Goal: Task Accomplishment & Management: Manage account settings

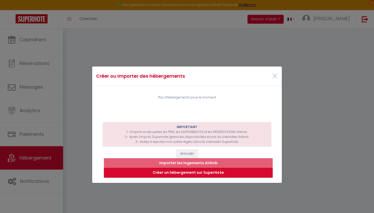
click at [227, 24] on div "Créer ou Importer des hébergements × Pas d'hébergements pour le moment IMPORTAN…" at bounding box center [187, 106] width 190 height 213
click at [275, 77] on span "×" at bounding box center [275, 76] width 7 height 16
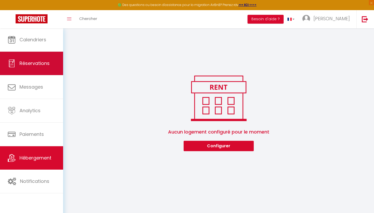
click at [26, 66] on span "Réservations" at bounding box center [35, 63] width 30 height 7
select select "not_cancelled"
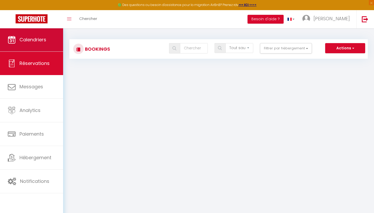
click at [38, 31] on link "Calendriers" at bounding box center [31, 39] width 63 height 23
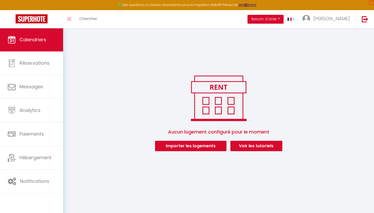
click at [184, 150] on button "Importer les logements" at bounding box center [191, 146] width 72 height 10
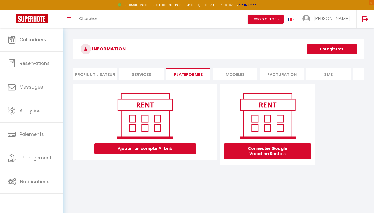
click at [235, 73] on li "MODÈLES" at bounding box center [235, 74] width 44 height 13
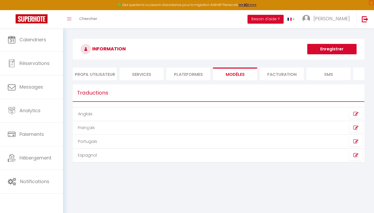
click at [145, 73] on li "Services" at bounding box center [142, 74] width 44 height 13
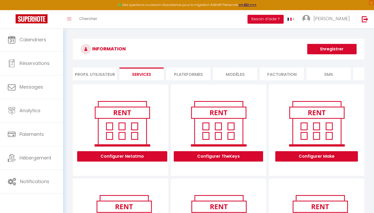
click at [104, 73] on li "Profil Utilisateur" at bounding box center [95, 74] width 44 height 13
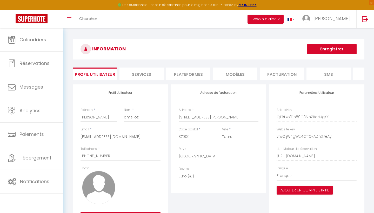
click at [146, 73] on li "Services" at bounding box center [142, 74] width 44 height 13
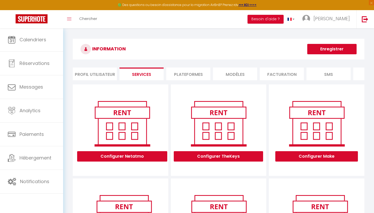
click at [190, 74] on li "Plateformes" at bounding box center [188, 74] width 44 height 13
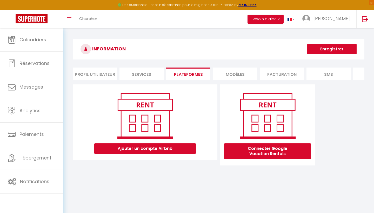
click at [230, 72] on li "MODÈLES" at bounding box center [235, 74] width 44 height 13
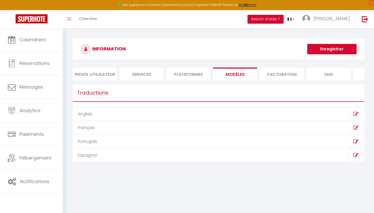
click at [267, 70] on li "Facturation" at bounding box center [282, 74] width 44 height 13
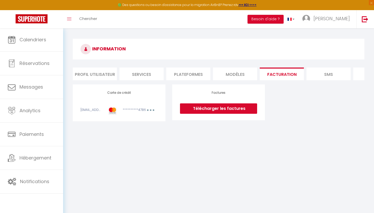
click at [330, 72] on li "SMS" at bounding box center [329, 74] width 44 height 13
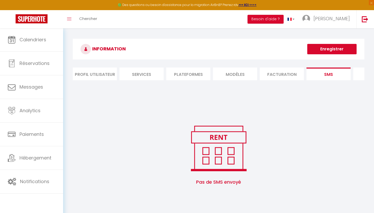
click at [225, 77] on li "MODÈLES" at bounding box center [235, 74] width 44 height 13
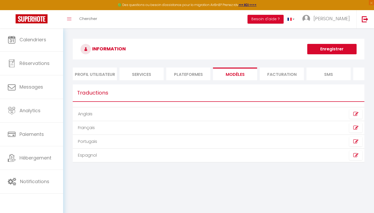
click at [200, 70] on li "Plateformes" at bounding box center [188, 74] width 44 height 13
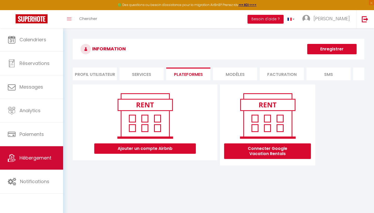
click at [33, 159] on span "Hébergement" at bounding box center [36, 158] width 32 height 7
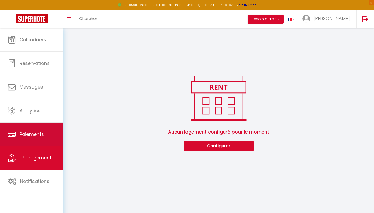
click at [26, 144] on link "Paiements" at bounding box center [31, 134] width 63 height 23
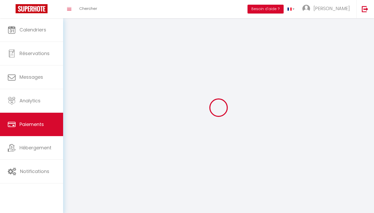
select select "2"
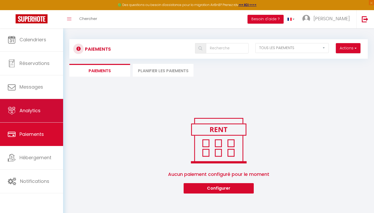
click at [37, 106] on link "Analytics" at bounding box center [31, 110] width 63 height 23
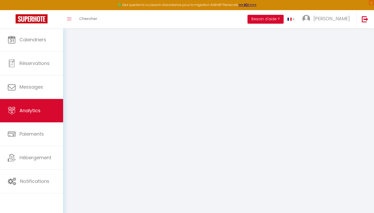
select select "2025"
select select "10"
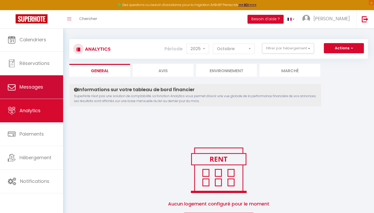
click at [36, 96] on link "Messages" at bounding box center [31, 86] width 63 height 23
select select "message"
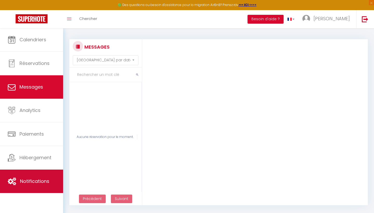
click at [37, 178] on link "Notifications" at bounding box center [31, 181] width 63 height 23
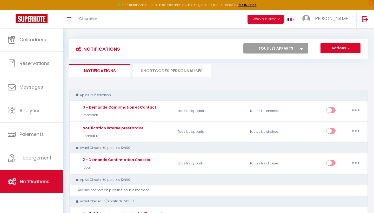
click at [174, 71] on li "SHORTCODES PERSONNALISÉS" at bounding box center [172, 70] width 78 height 13
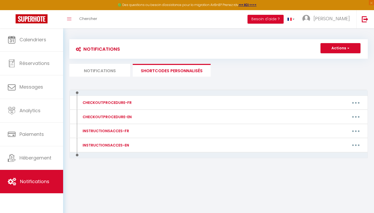
click at [123, 68] on li "Notifications" at bounding box center [99, 70] width 61 height 13
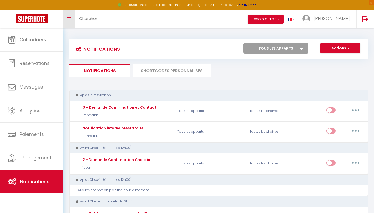
click at [71, 18] on icon "Toggle menubar" at bounding box center [69, 18] width 4 height 3
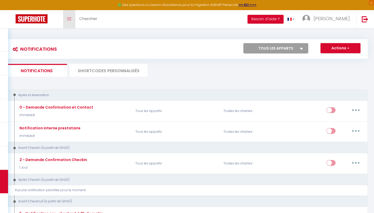
click at [68, 18] on icon "Toggle menubar" at bounding box center [69, 18] width 4 height 3
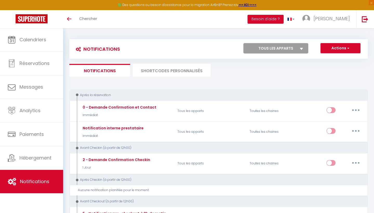
click at [37, 16] on img at bounding box center [32, 18] width 32 height 9
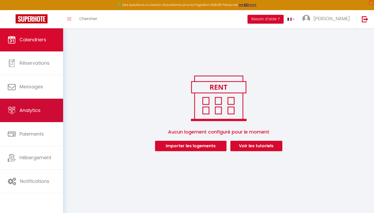
click at [41, 114] on link "Analytics" at bounding box center [31, 110] width 63 height 23
select select "2025"
select select "10"
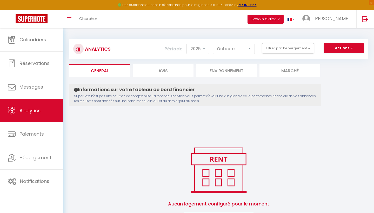
click at [156, 73] on li "Avis" at bounding box center [163, 70] width 61 height 13
select select "2025"
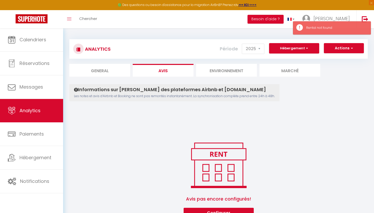
click at [224, 73] on li "Environnement" at bounding box center [226, 70] width 61 height 13
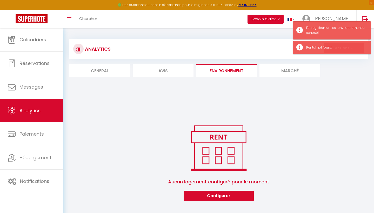
click at [300, 68] on li "Marché" at bounding box center [290, 70] width 61 height 13
click at [307, 67] on li "Marché" at bounding box center [290, 70] width 61 height 13
click at [114, 76] on li "General" at bounding box center [99, 70] width 61 height 13
select select "2025"
select select "10"
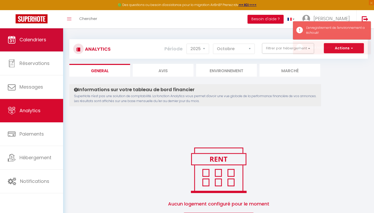
click at [40, 48] on link "Calendriers" at bounding box center [31, 39] width 63 height 23
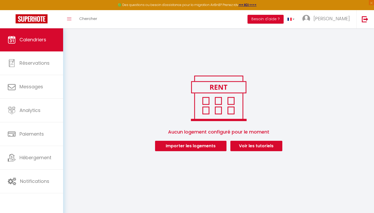
click at [183, 146] on button "Importer les logements" at bounding box center [191, 146] width 72 height 10
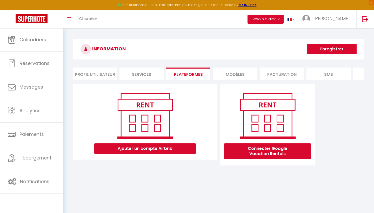
click at [159, 148] on button "Ajouter un compte Airbnb" at bounding box center [145, 149] width 102 height 10
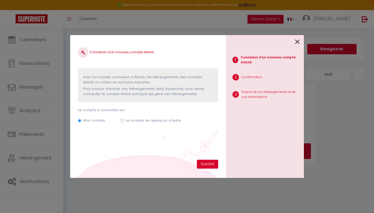
click at [122, 120] on input "Le compte de quelqu'un d'autre" at bounding box center [122, 120] width 3 height 3
radio input "true"
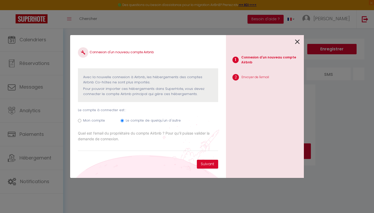
click at [80, 120] on input "Mon compte" at bounding box center [79, 120] width 3 height 3
radio input "true"
radio input "false"
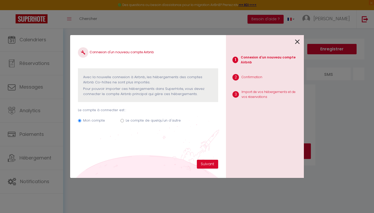
click at [299, 42] on icon at bounding box center [297, 42] width 5 height 8
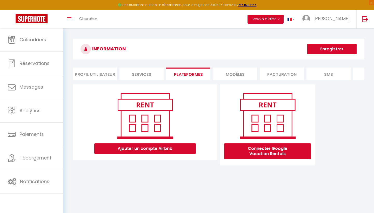
click at [327, 79] on li "SMS" at bounding box center [329, 74] width 44 height 13
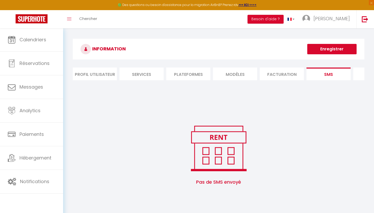
click at [281, 72] on li "Facturation" at bounding box center [282, 74] width 44 height 13
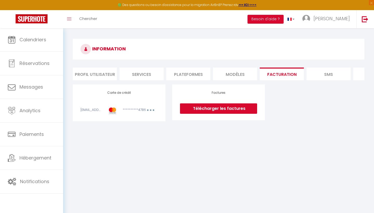
click at [244, 74] on li "MODÈLES" at bounding box center [235, 74] width 44 height 13
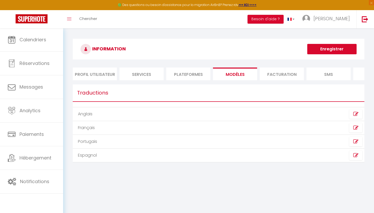
click at [190, 70] on li "Plateformes" at bounding box center [188, 74] width 44 height 13
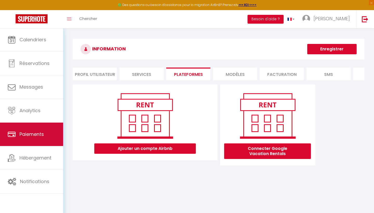
click at [28, 138] on span "Paiements" at bounding box center [32, 134] width 24 height 7
select select "2"
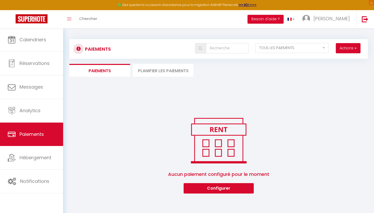
click at [353, 45] on button "Actions" at bounding box center [348, 48] width 25 height 10
click at [331, 93] on div "Paiements Actions Créer nouveau lien paiement Créer nouveau lien caution EN ATT…" at bounding box center [218, 113] width 299 height 159
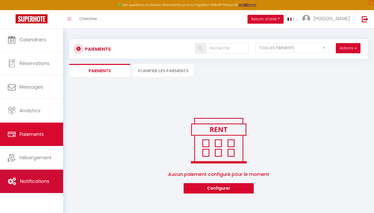
click at [20, 179] on span "Notifications" at bounding box center [34, 181] width 29 height 7
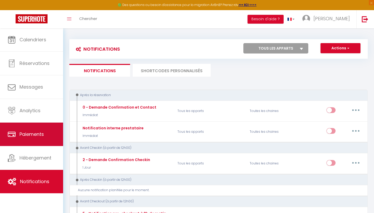
click at [18, 137] on link "Paiements" at bounding box center [31, 134] width 63 height 23
select select "2"
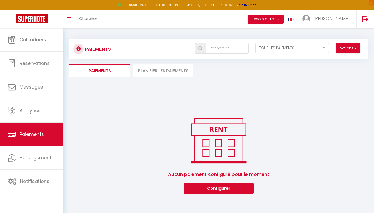
click at [167, 69] on li "Planifier les paiements" at bounding box center [163, 70] width 61 height 13
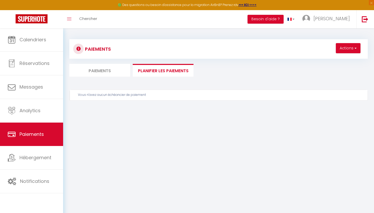
click at [115, 70] on li "Paiements" at bounding box center [99, 70] width 61 height 13
select select "2"
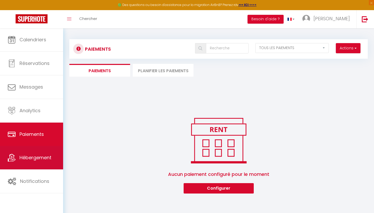
click at [32, 159] on span "Hébergement" at bounding box center [36, 157] width 32 height 7
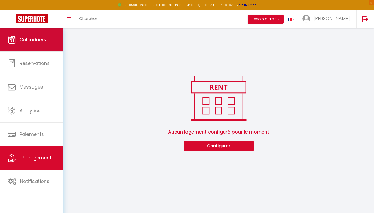
click at [44, 44] on link "Calendriers" at bounding box center [31, 39] width 63 height 23
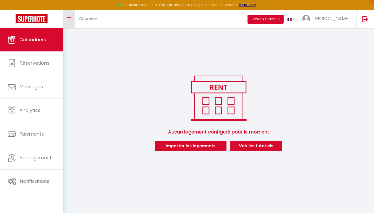
click at [68, 14] on link "Toggle menubar" at bounding box center [69, 19] width 12 height 18
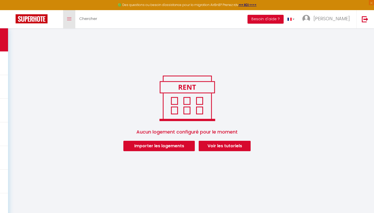
click at [69, 16] on link "Toggle menubar" at bounding box center [69, 19] width 12 height 18
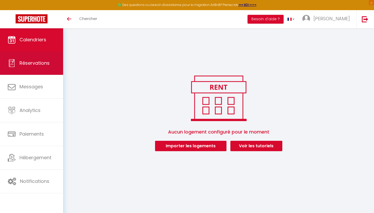
click at [27, 63] on span "Réservations" at bounding box center [35, 63] width 30 height 7
select select "not_cancelled"
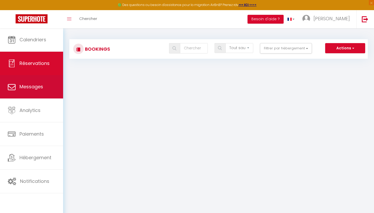
click at [29, 87] on span "Messages" at bounding box center [32, 86] width 24 height 7
select select "message"
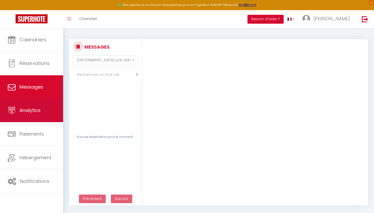
click at [29, 106] on link "Analytics" at bounding box center [31, 110] width 63 height 23
select select "2025"
select select "10"
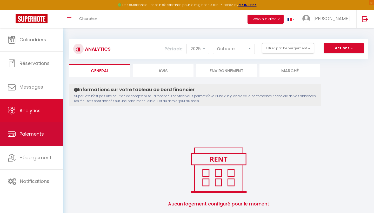
click at [32, 132] on span "Paiements" at bounding box center [32, 134] width 24 height 7
select select "2"
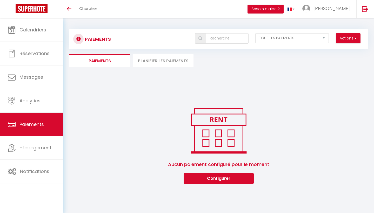
select select "2"
click at [150, 57] on li "Planifier les paiements" at bounding box center [163, 60] width 61 height 13
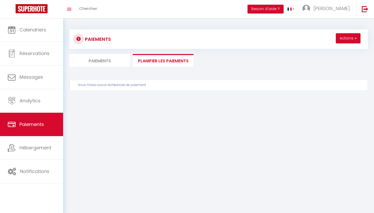
click at [108, 62] on li "Paiements" at bounding box center [99, 60] width 61 height 13
select select "2"
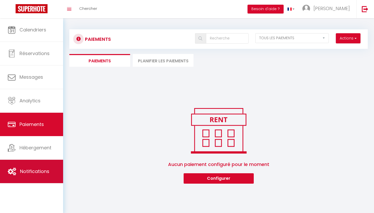
click at [22, 173] on span "Notifications" at bounding box center [34, 171] width 29 height 7
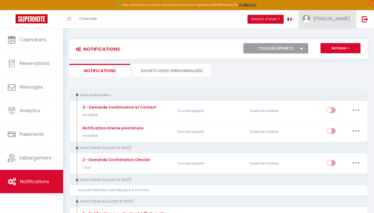
click at [345, 19] on span "[PERSON_NAME]" at bounding box center [332, 18] width 36 height 7
click at [341, 37] on link "Paramètres" at bounding box center [336, 36] width 38 height 9
select select "28"
select select "fr"
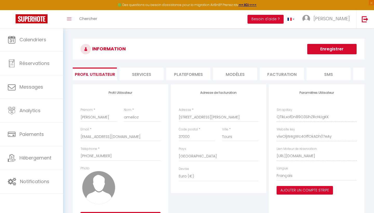
click at [268, 75] on li "Facturation" at bounding box center [282, 74] width 44 height 13
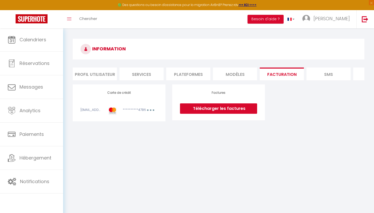
click at [133, 112] on div "**********" at bounding box center [129, 111] width 21 height 7
click at [129, 105] on div "**********" at bounding box center [119, 103] width 77 height 24
click at [90, 111] on div "[EMAIL_ADDRESS][DOMAIN_NAME]" at bounding box center [91, 111] width 28 height 7
drag, startPoint x: 84, startPoint y: 111, endPoint x: 143, endPoint y: 110, distance: 59.0
click at [143, 111] on div "**********" at bounding box center [119, 111] width 84 height 7
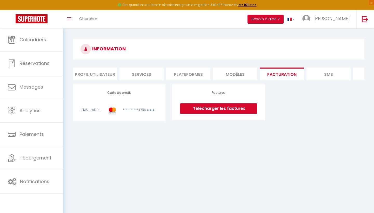
click at [318, 72] on li "SMS" at bounding box center [329, 74] width 44 height 13
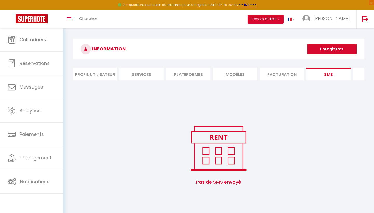
click at [242, 70] on li "MODÈLES" at bounding box center [235, 74] width 44 height 13
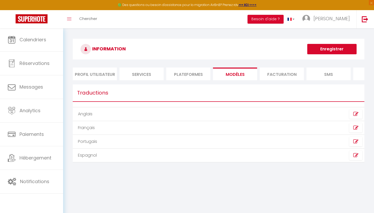
click at [189, 73] on li "Plateformes" at bounding box center [188, 74] width 44 height 13
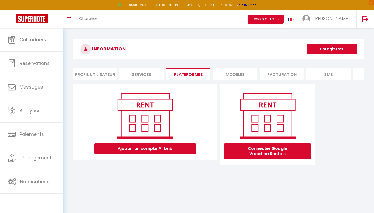
click at [145, 75] on li "Services" at bounding box center [142, 74] width 44 height 13
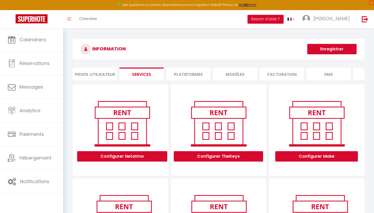
click at [96, 75] on li "Profil Utilisateur" at bounding box center [95, 74] width 44 height 13
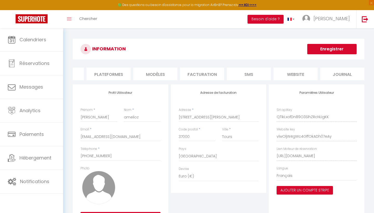
scroll to position [0, 80]
click at [343, 74] on li "Journal" at bounding box center [343, 74] width 44 height 13
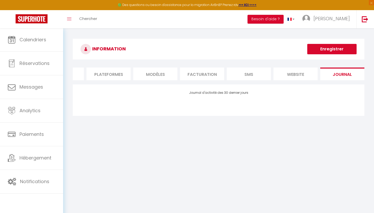
click at [293, 76] on li "website" at bounding box center [296, 74] width 44 height 13
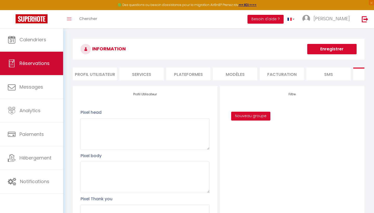
click at [32, 67] on link "Réservations" at bounding box center [31, 63] width 63 height 23
select select "not_cancelled"
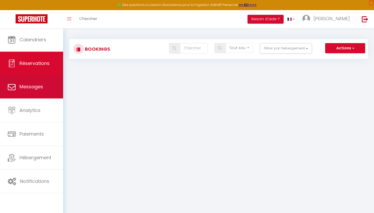
click at [30, 94] on link "Messages" at bounding box center [31, 86] width 63 height 23
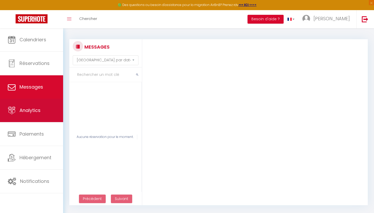
click at [26, 112] on span "Analytics" at bounding box center [30, 110] width 21 height 7
select select "2025"
select select "10"
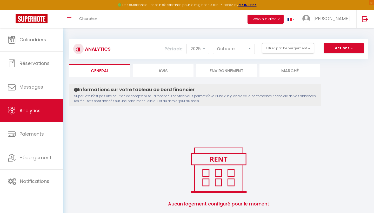
click at [27, 121] on link "Analytics" at bounding box center [31, 110] width 63 height 23
select select "2025"
select select "10"
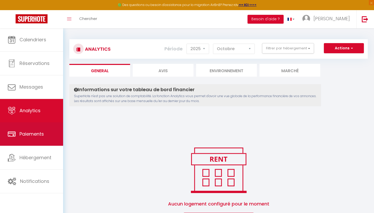
click at [27, 129] on link "Paiements" at bounding box center [31, 133] width 63 height 23
select select "2"
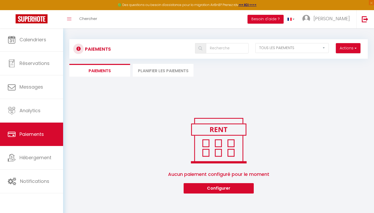
click at [149, 72] on li "Planifier les paiements" at bounding box center [163, 70] width 61 height 13
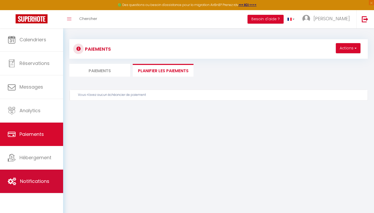
click at [17, 178] on link "Notifications" at bounding box center [31, 181] width 63 height 23
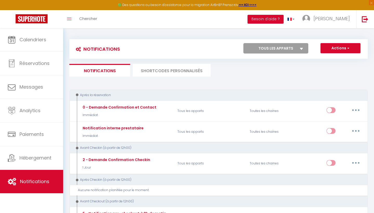
click at [174, 68] on li "SHORTCODES PERSONNALISÉS" at bounding box center [172, 70] width 78 height 13
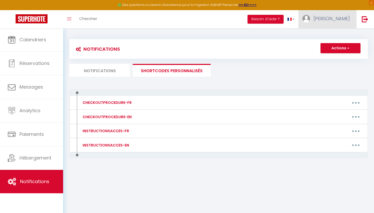
click at [332, 22] on link "[PERSON_NAME]" at bounding box center [328, 19] width 58 height 18
click at [335, 38] on link "Paramètres" at bounding box center [336, 36] width 38 height 9
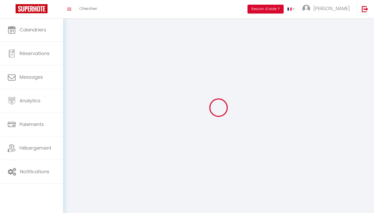
type input "[PERSON_NAME]"
type input "amelioz"
type input "[PHONE_NUMBER]"
type input "[STREET_ADDRESS][PERSON_NAME]"
type input "37000"
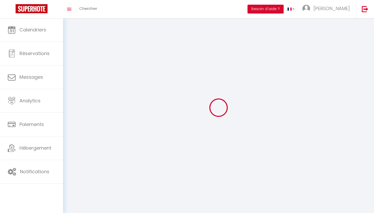
type input "Tours"
type input "QTIkLxofDn89O3SlhZRcNUgKK"
type input "vlwOljW4gWc4GffOkADh07eAy"
type input "[URL][DOMAIN_NAME]"
select select "1"
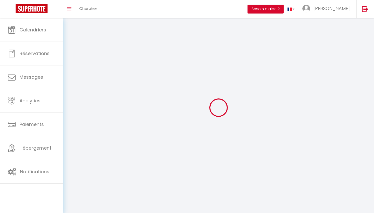
select select "28"
select select "fr"
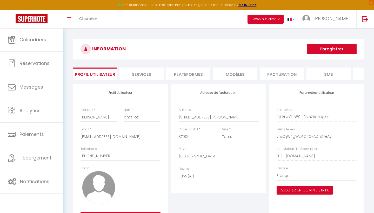
click at [133, 82] on div "INFORMATION Enregistrer Profil Utilisateur Services Plateformes MODÈLES Factura…" at bounding box center [219, 135] width 292 height 192
click at [264, 1] on div "🟢 Des questions ou besoin d'assistance pour la migration AirBnB? Prenez rdv >>>…" at bounding box center [187, 5] width 374 height 10
